Goal: Transaction & Acquisition: Book appointment/travel/reservation

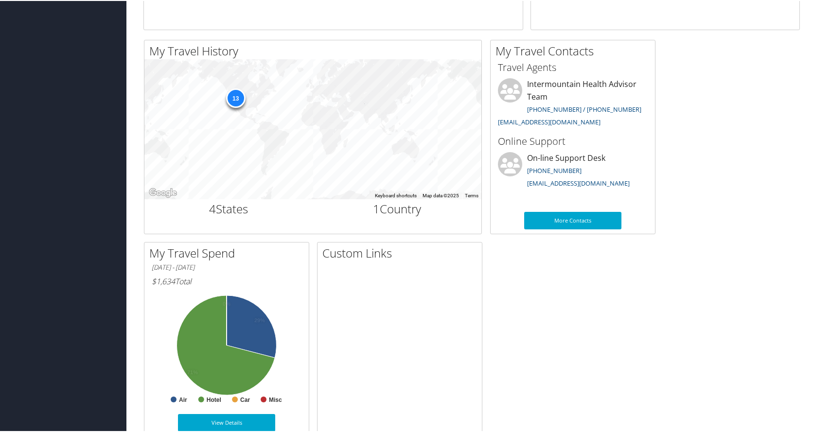
scroll to position [49, 0]
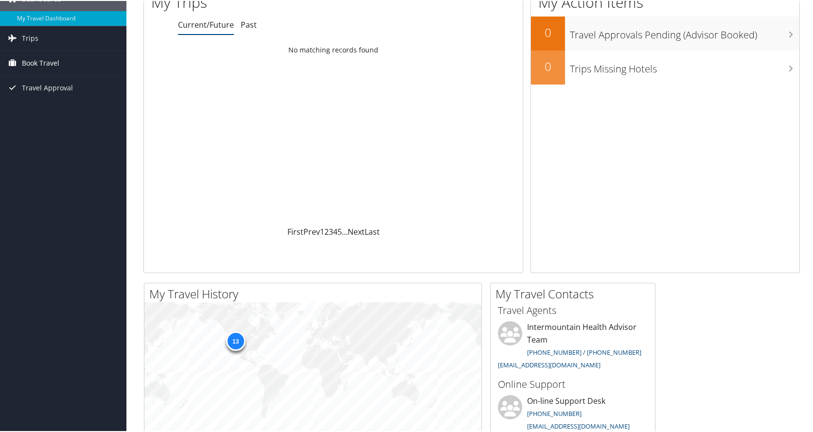
click at [34, 62] on span "Book Travel" at bounding box center [40, 62] width 37 height 24
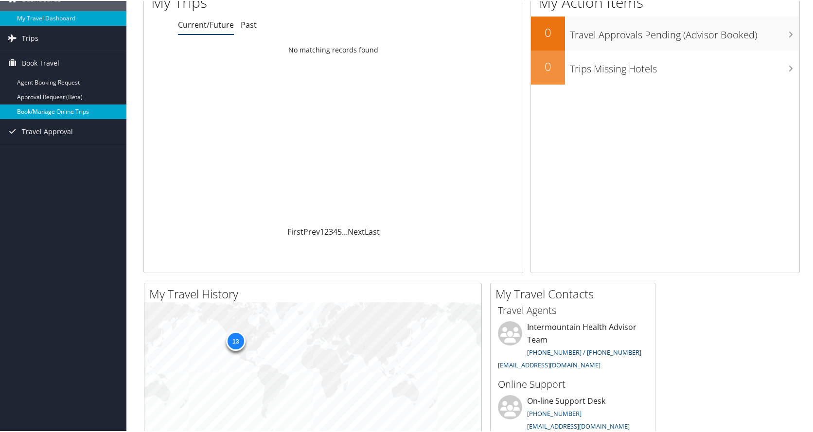
click at [32, 110] on link "Book/Manage Online Trips" at bounding box center [63, 111] width 126 height 15
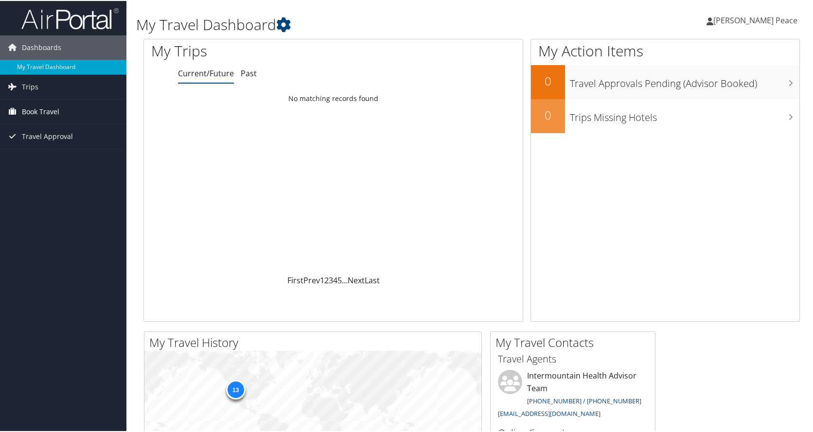
click at [29, 107] on span "Book Travel" at bounding box center [40, 111] width 37 height 24
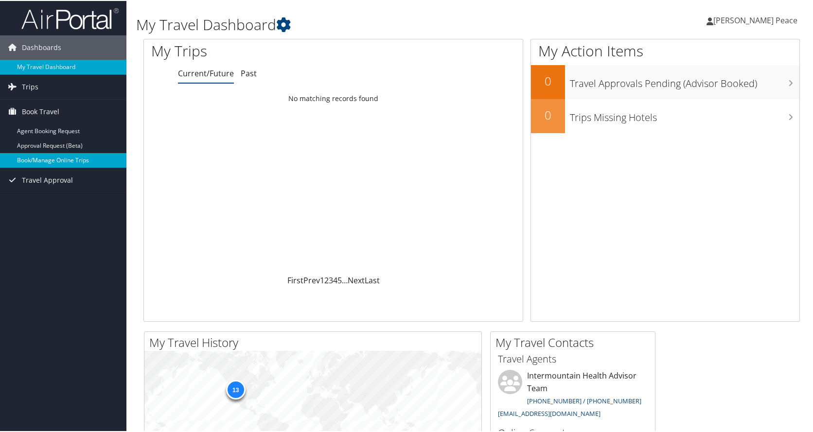
click at [33, 157] on link "Book/Manage Online Trips" at bounding box center [63, 159] width 126 height 15
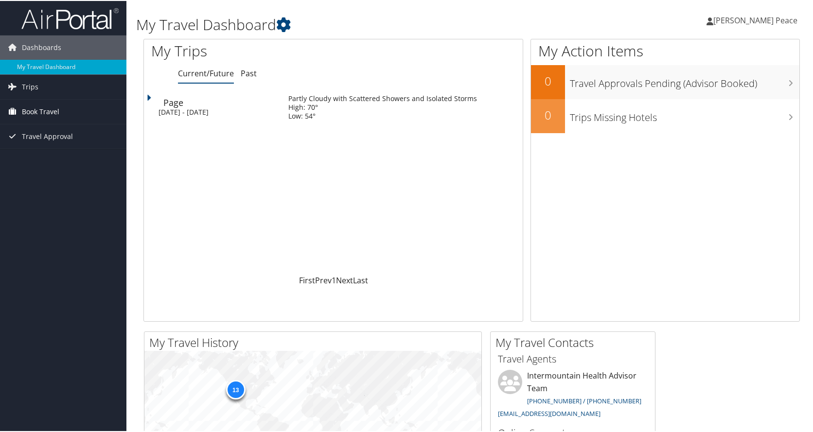
click at [37, 107] on span "Book Travel" at bounding box center [40, 111] width 37 height 24
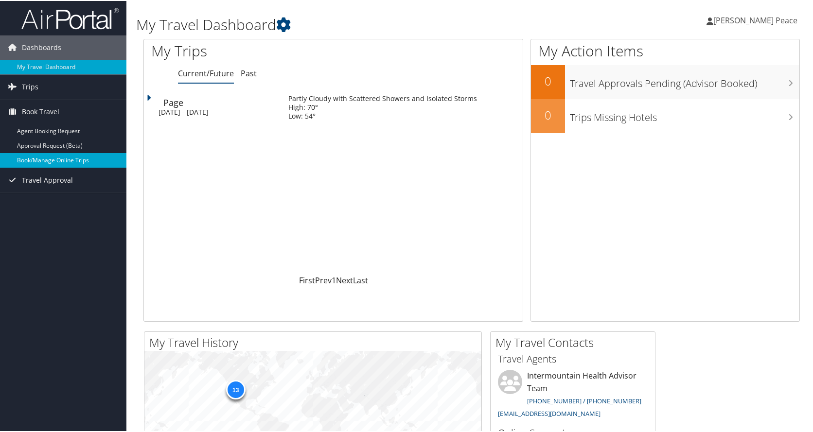
click at [33, 160] on link "Book/Manage Online Trips" at bounding box center [63, 159] width 126 height 15
